Goal: Transaction & Acquisition: Book appointment/travel/reservation

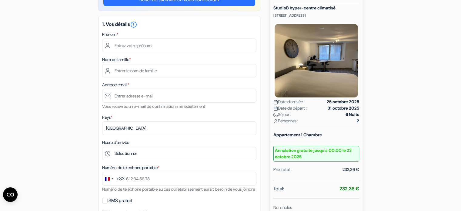
scroll to position [73, 0]
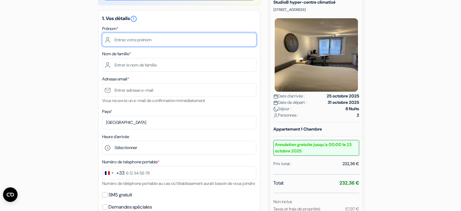
click at [119, 42] on input "text" at bounding box center [179, 40] width 154 height 14
type input "[PERSON_NAME]"
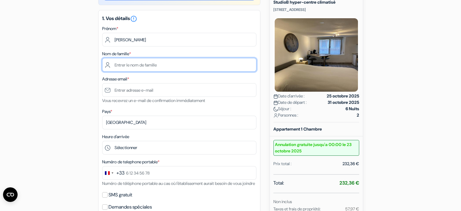
type input "masri"
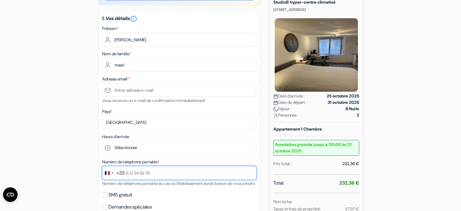
type input "0650603348"
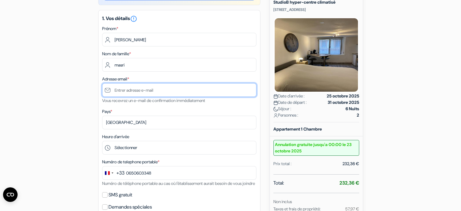
click at [122, 91] on input "text" at bounding box center [179, 90] width 154 height 14
type input "[EMAIL_ADDRESS][DOMAIN_NAME]"
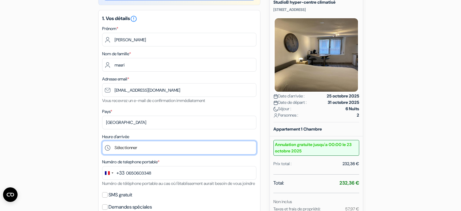
click at [160, 152] on select "Sélectionner 15:00 16:00 17:00 18:00 19:00 20:00 21:00 22:00 23:00 0:00" at bounding box center [179, 148] width 154 height 14
select select "18"
click at [102, 141] on select "Sélectionner 15:00 16:00 17:00 18:00 19:00 20:00 21:00 22:00 23:00 0:00" at bounding box center [179, 148] width 154 height 14
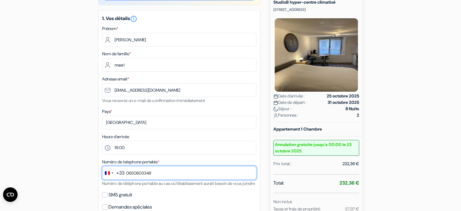
click at [168, 173] on input "0650603348" at bounding box center [179, 173] width 154 height 14
type input "0"
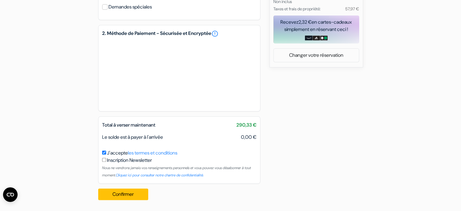
scroll to position [275, 0]
type input "0769068150"
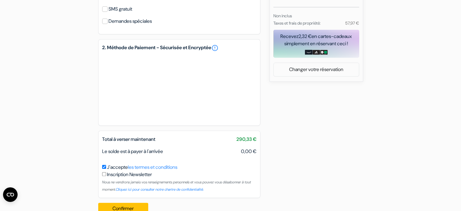
scroll to position [280, 0]
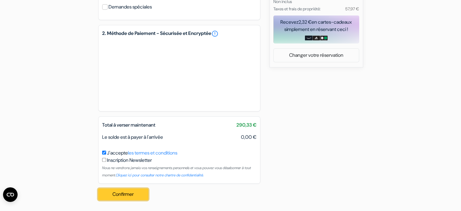
click at [129, 192] on button "Confirmer Loading..." at bounding box center [123, 194] width 50 height 12
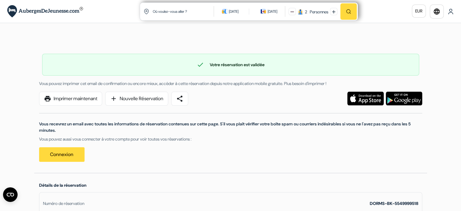
click at [262, 45] on div "check Votre réservation est validée Numéro de réservation: DORMS-BK-5549999518 …" at bounding box center [230, 105] width 393 height 136
click at [67, 37] on div "check Votre réservation est validée Numéro de réservation: DORMS-BK-5549999518 …" at bounding box center [230, 105] width 393 height 136
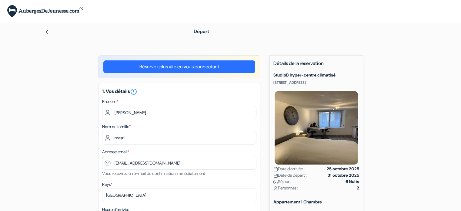
select select "18"
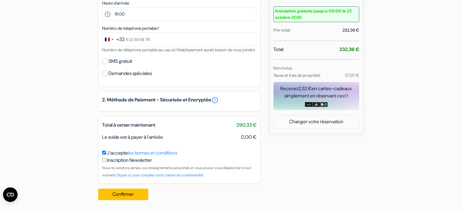
scroll to position [29, 0]
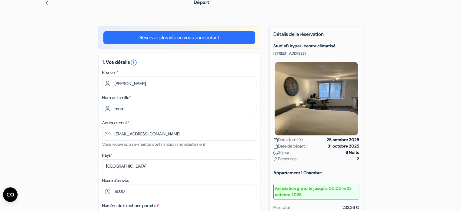
click at [307, 86] on img at bounding box center [317, 99] width 86 height 76
